Goal: Task Accomplishment & Management: Manage account settings

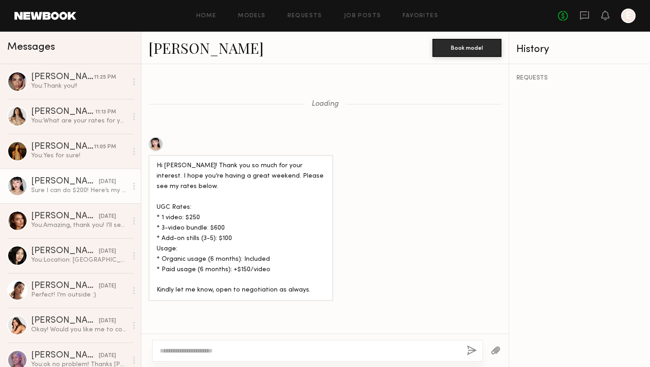
scroll to position [935, 0]
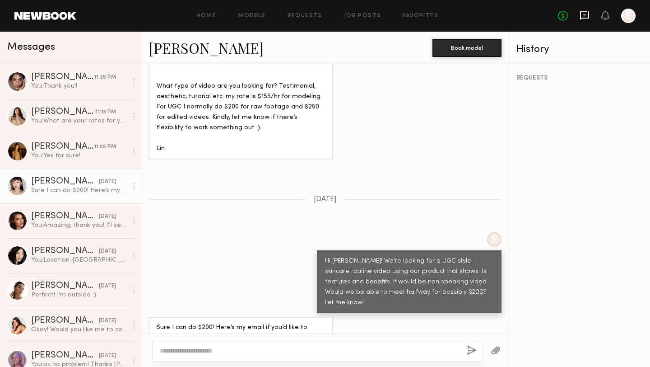
click at [583, 19] on icon at bounding box center [585, 15] width 10 height 10
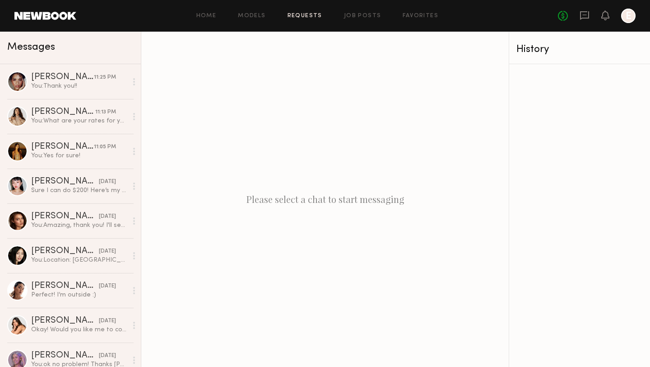
click at [302, 16] on link "Requests" at bounding box center [305, 16] width 35 height 6
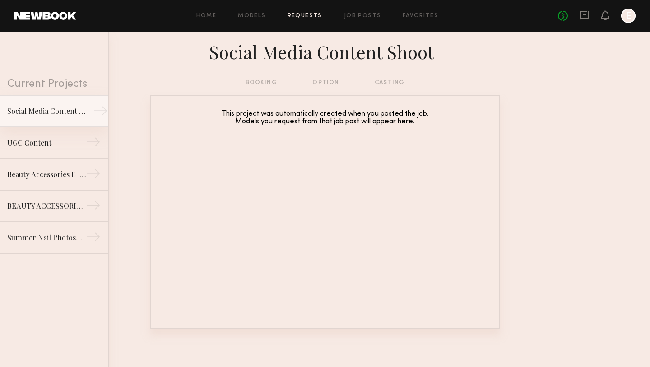
click at [55, 112] on div "Social Media Content Shoot" at bounding box center [46, 111] width 79 height 11
click at [43, 145] on div "UGC Content" at bounding box center [46, 142] width 79 height 11
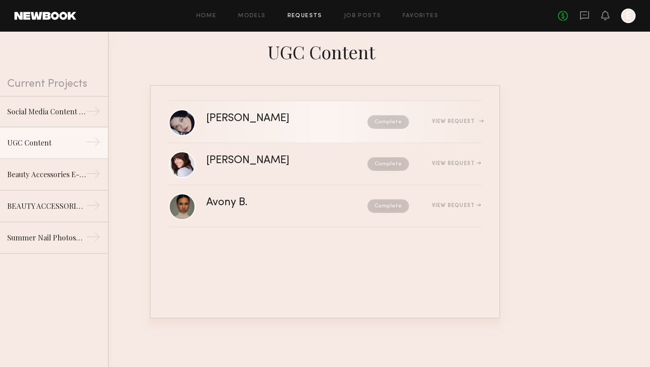
click at [355, 130] on div "[PERSON_NAME] Complete View Request" at bounding box center [343, 121] width 275 height 17
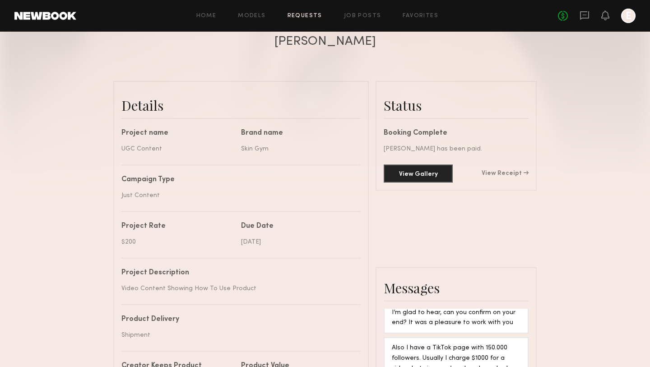
scroll to position [187, 0]
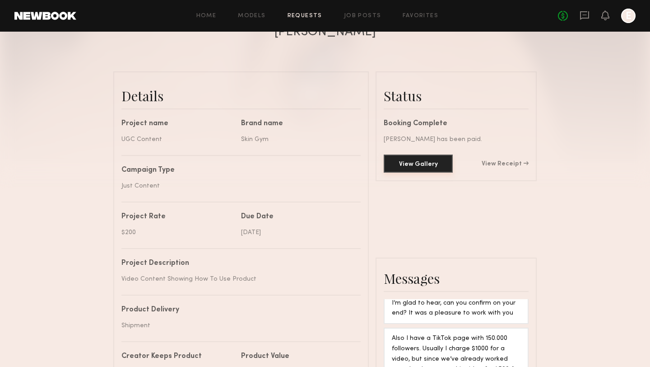
click at [415, 165] on button "View Gallery" at bounding box center [418, 163] width 69 height 18
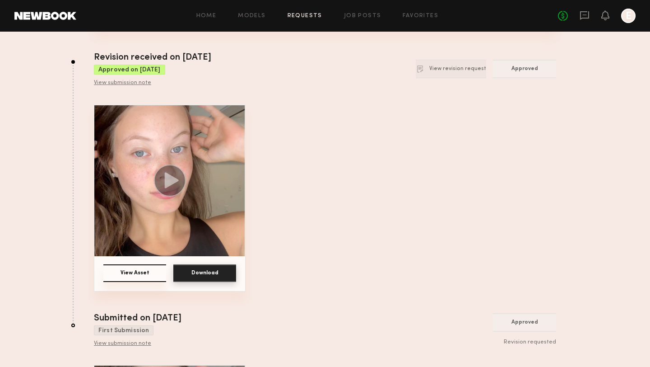
scroll to position [80, 0]
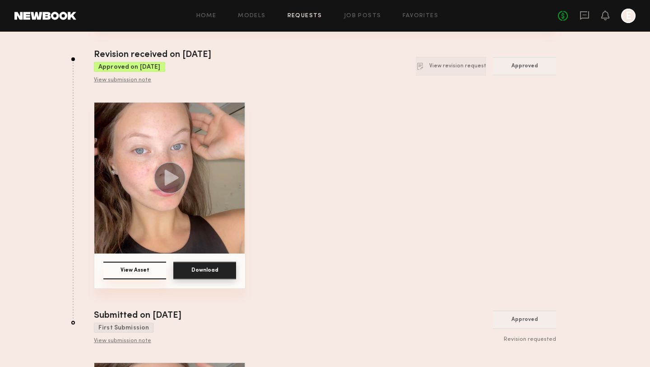
click at [208, 270] on button "Download" at bounding box center [204, 270] width 63 height 18
click at [581, 19] on icon at bounding box center [585, 15] width 10 height 10
